Goal: Understand process/instructions: Learn about a topic

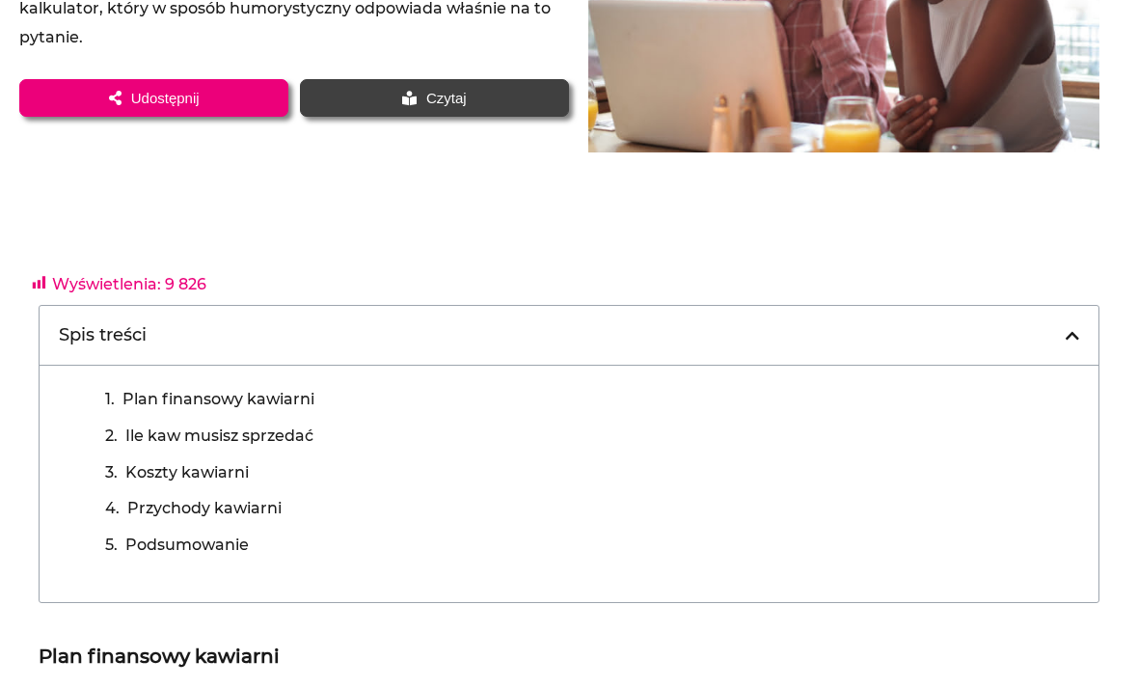
scroll to position [351, 0]
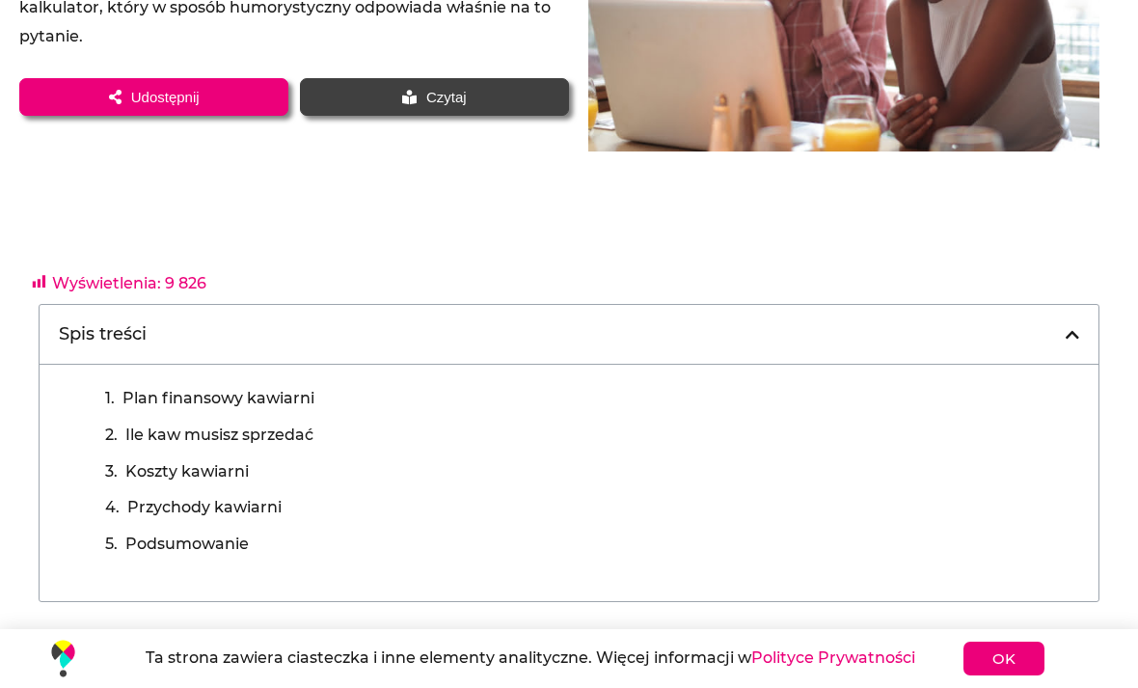
click at [151, 392] on link "Plan finansowy kawiarni" at bounding box center [218, 398] width 192 height 29
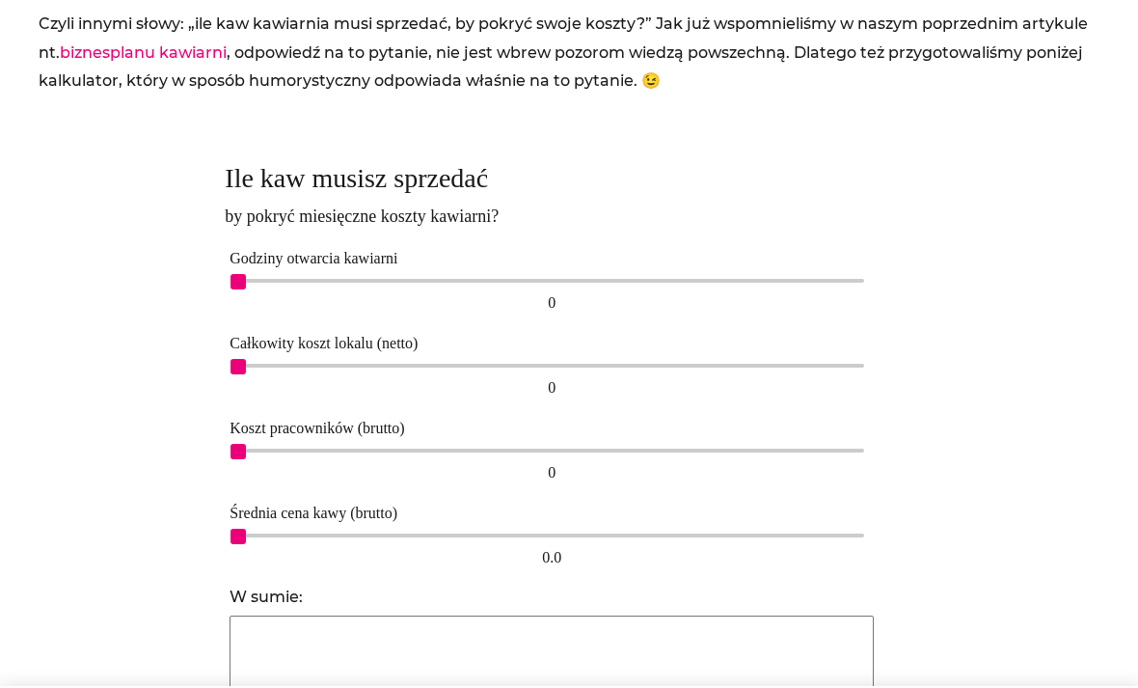
scroll to position [1049, 0]
drag, startPoint x: 240, startPoint y: 273, endPoint x: 637, endPoint y: 284, distance: 397.5
click at [637, 284] on div "15 15" at bounding box center [552, 296] width 644 height 44
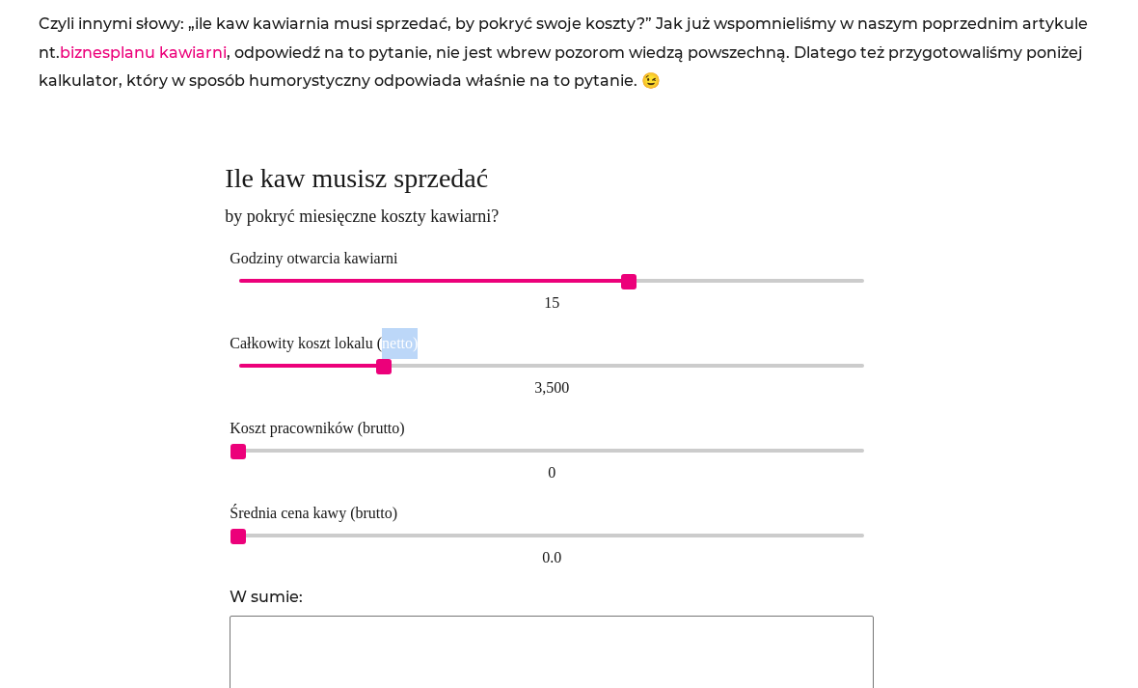
drag, startPoint x: 243, startPoint y: 354, endPoint x: 382, endPoint y: 338, distance: 139.7
click at [382, 338] on div "Całkowity koszt lokalu (netto) 3,500 3,500" at bounding box center [552, 365] width 654 height 85
drag, startPoint x: 244, startPoint y: 445, endPoint x: 321, endPoint y: 445, distance: 77.2
click at [287, 445] on span "1,000" at bounding box center [279, 451] width 15 height 15
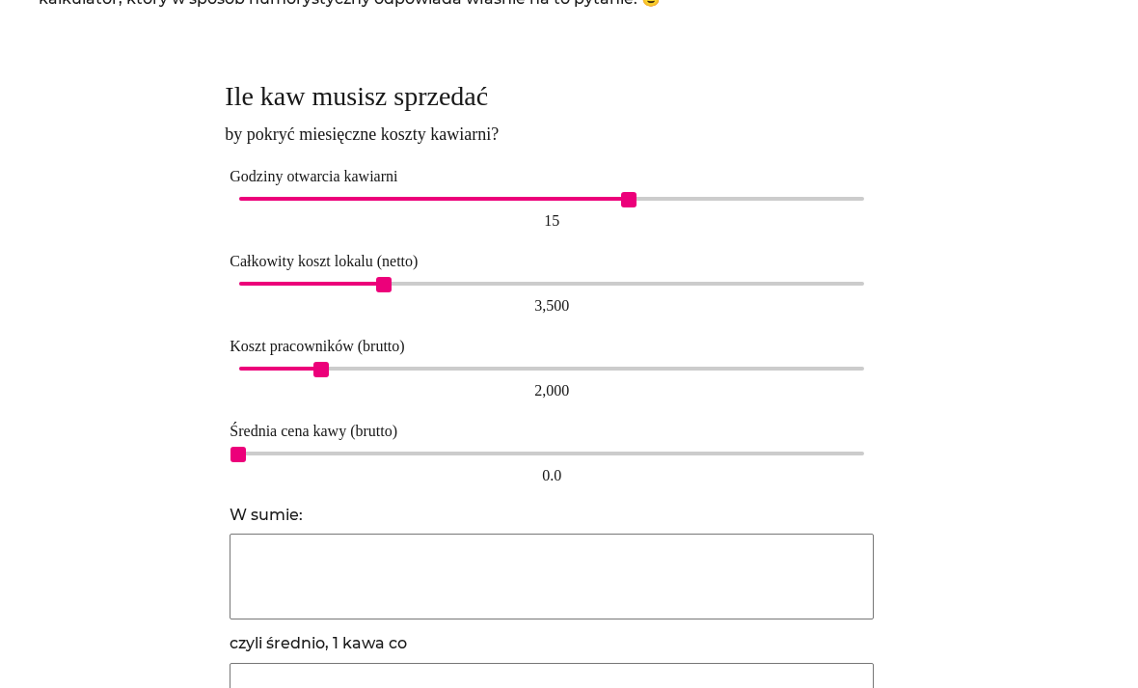
scroll to position [1136, 0]
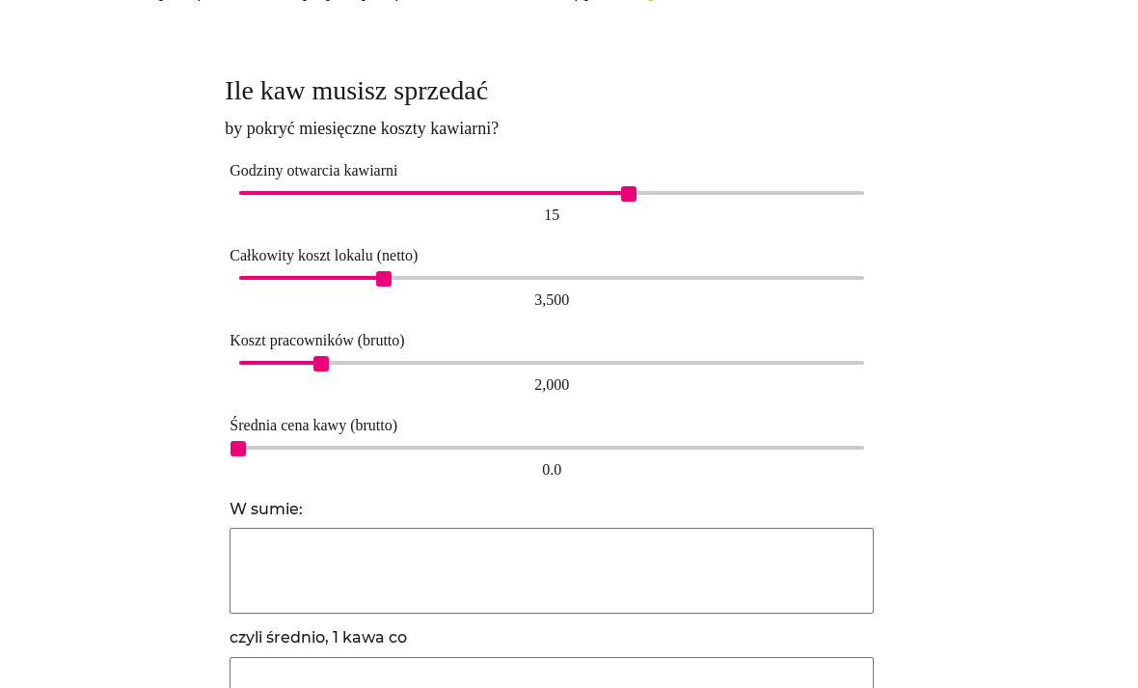
drag, startPoint x: 242, startPoint y: 448, endPoint x: 313, endPoint y: 448, distance: 71.4
click at [313, 455] on div "0.0" at bounding box center [551, 470] width 625 height 31
type input "13415"
type input "2 min."
type input "6790"
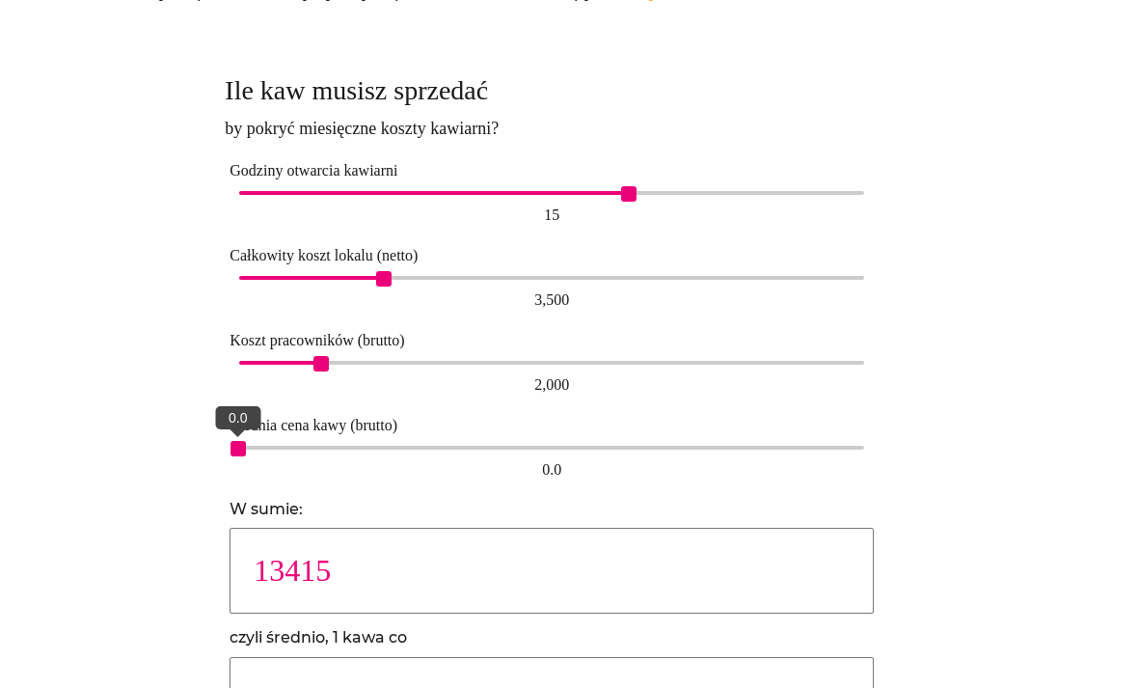
type input "4 min."
type input "4508"
type input "6 min."
type input "3374"
type input "8 min."
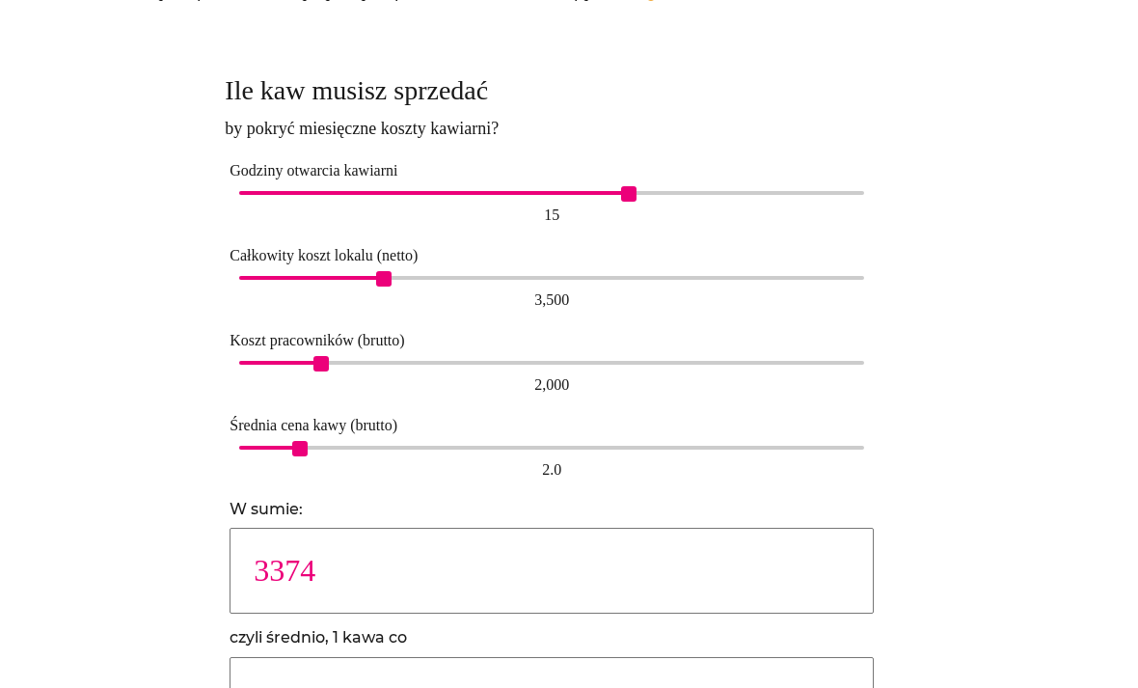
drag, startPoint x: 238, startPoint y: 432, endPoint x: 309, endPoint y: 429, distance: 70.5
click at [309, 429] on div "Średnia cena kawy (brutto) 2.0 2.0" at bounding box center [552, 447] width 654 height 85
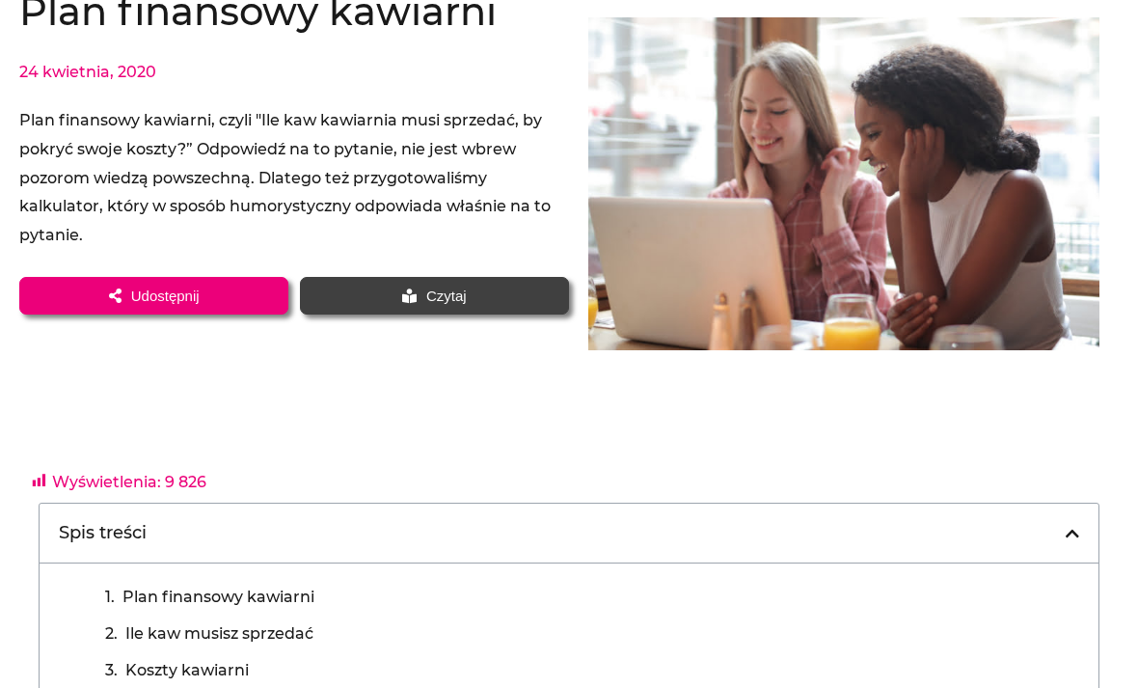
scroll to position [0, 0]
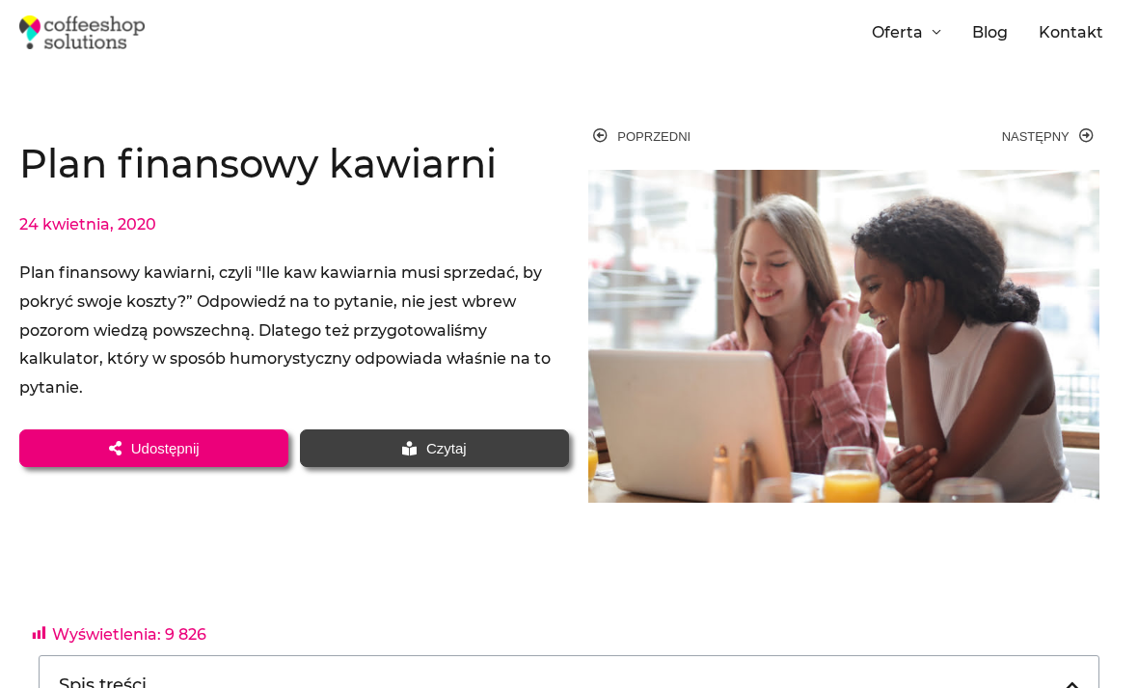
scroll to position [413, 0]
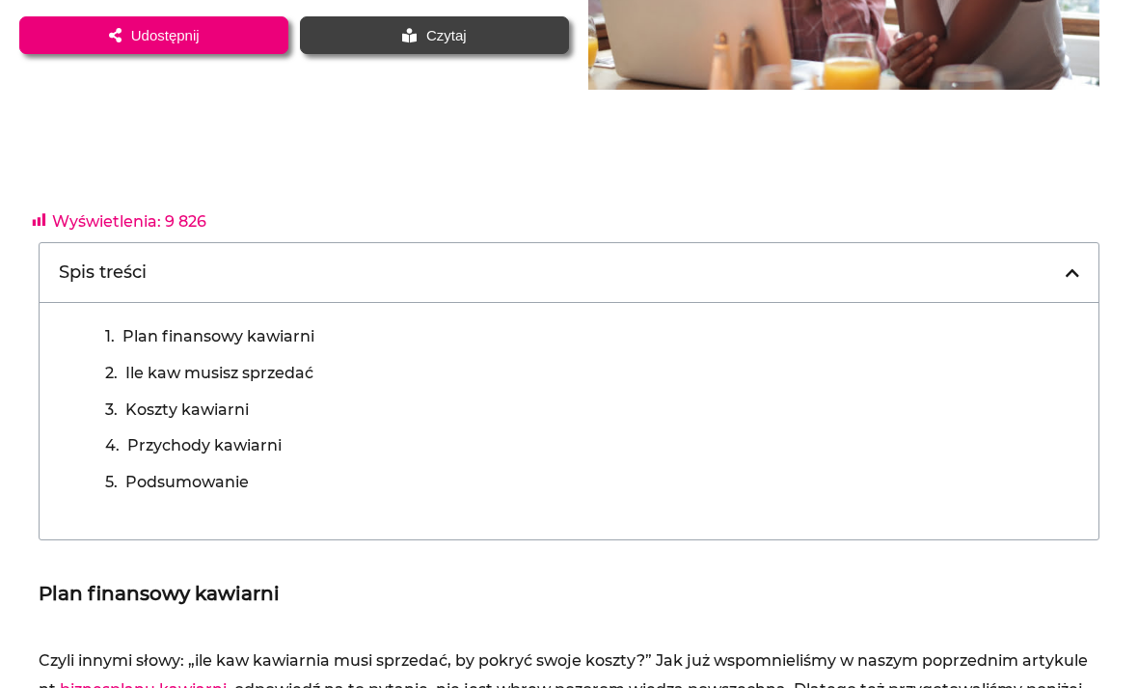
drag, startPoint x: 119, startPoint y: 537, endPoint x: -1, endPoint y: -414, distance: 958.4
